Goal: Check status: Check status

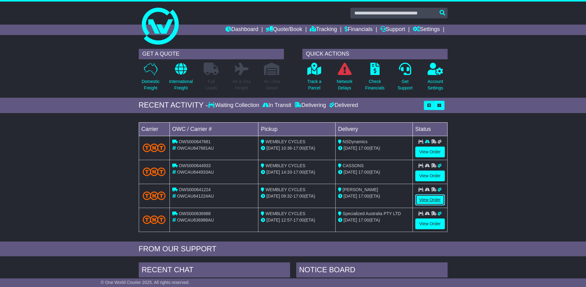
click at [430, 202] on link "View Order" at bounding box center [430, 200] width 30 height 11
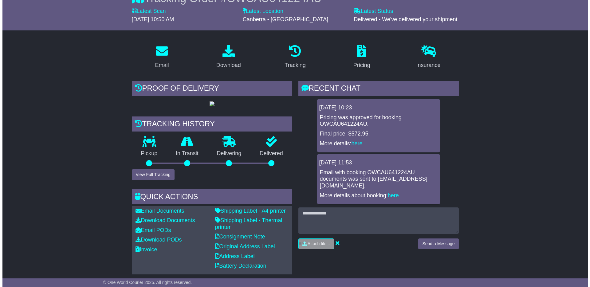
scroll to position [73, 0]
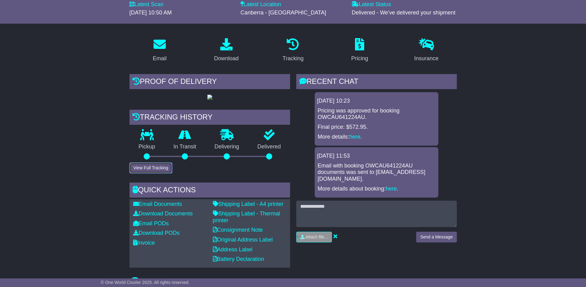
click at [144, 173] on button "View Full Tracking" at bounding box center [150, 168] width 43 height 11
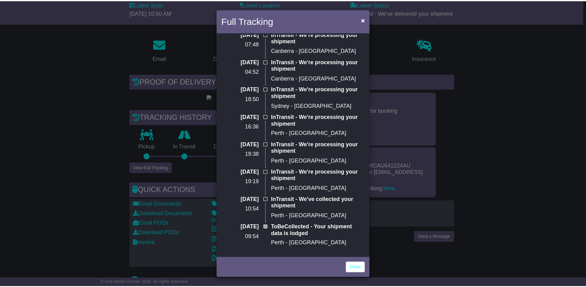
scroll to position [0, 0]
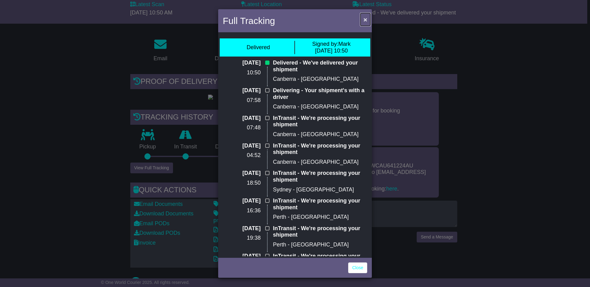
click at [366, 22] on span "×" at bounding box center [366, 19] width 4 height 7
